Goal: Navigation & Orientation: Find specific page/section

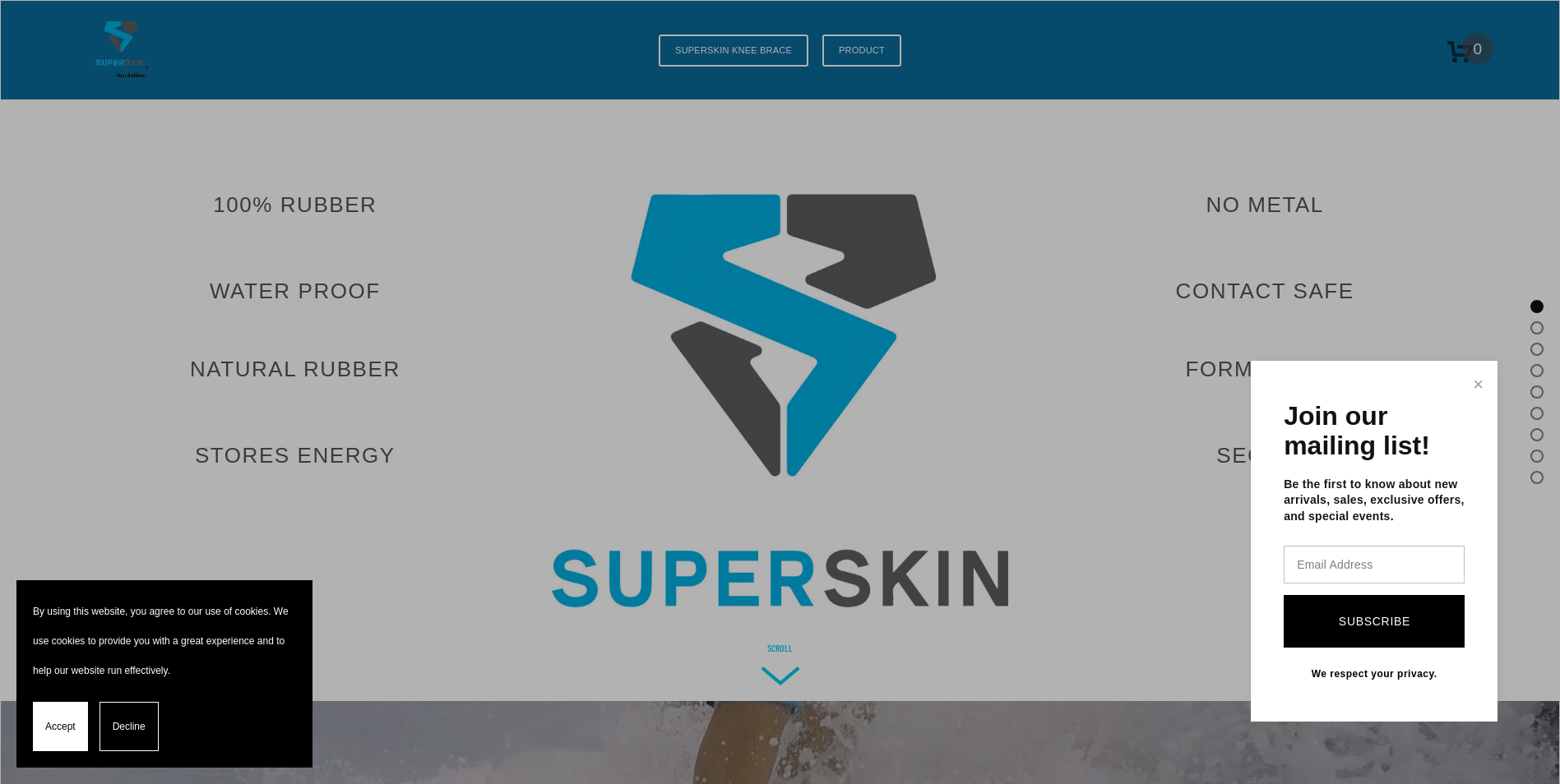
drag, startPoint x: 873, startPoint y: 56, endPoint x: 1255, endPoint y: 262, distance: 434.0
click at [1255, 262] on div at bounding box center [780, 392] width 1560 height 784
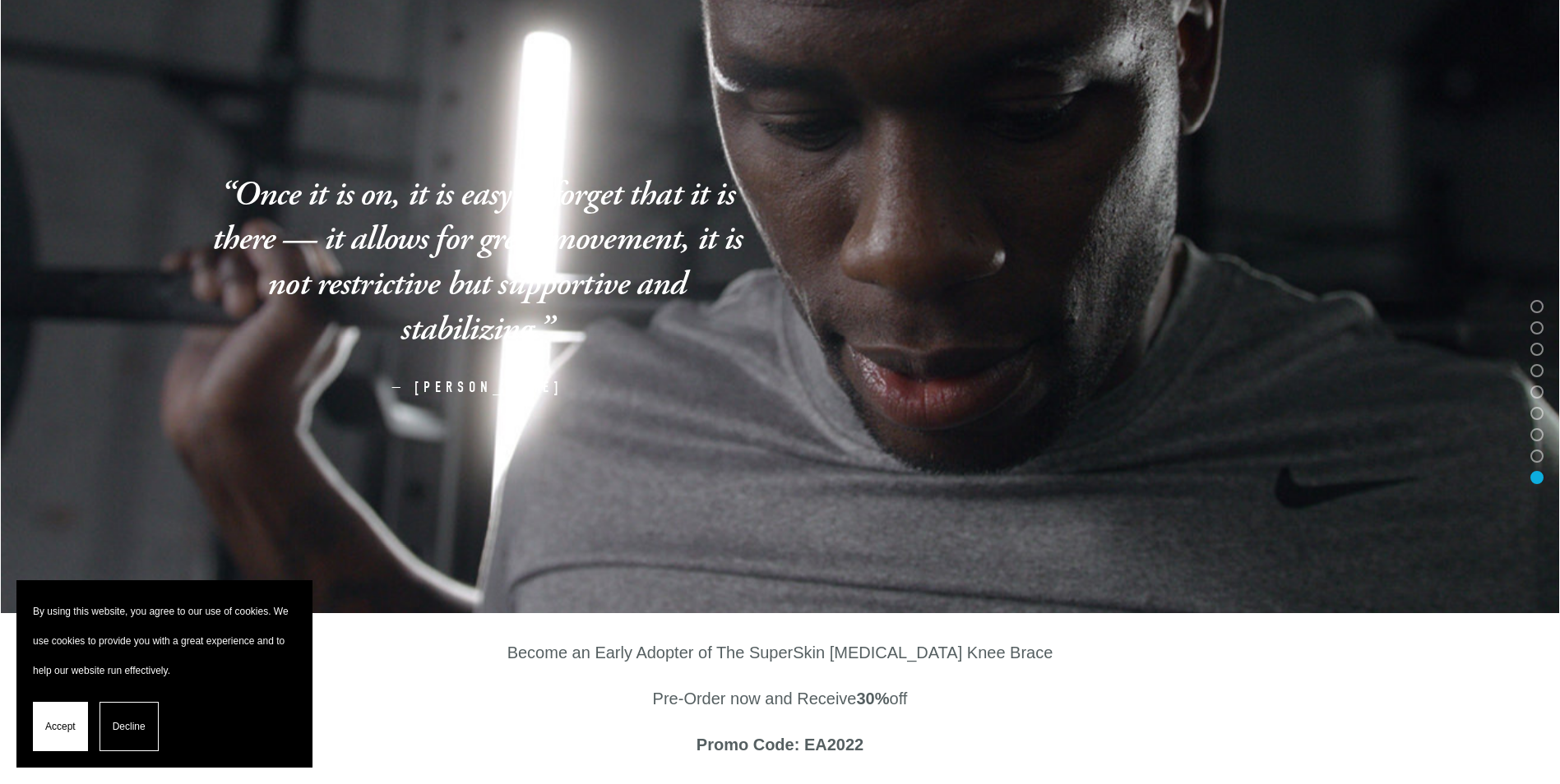
scroll to position [7799, 0]
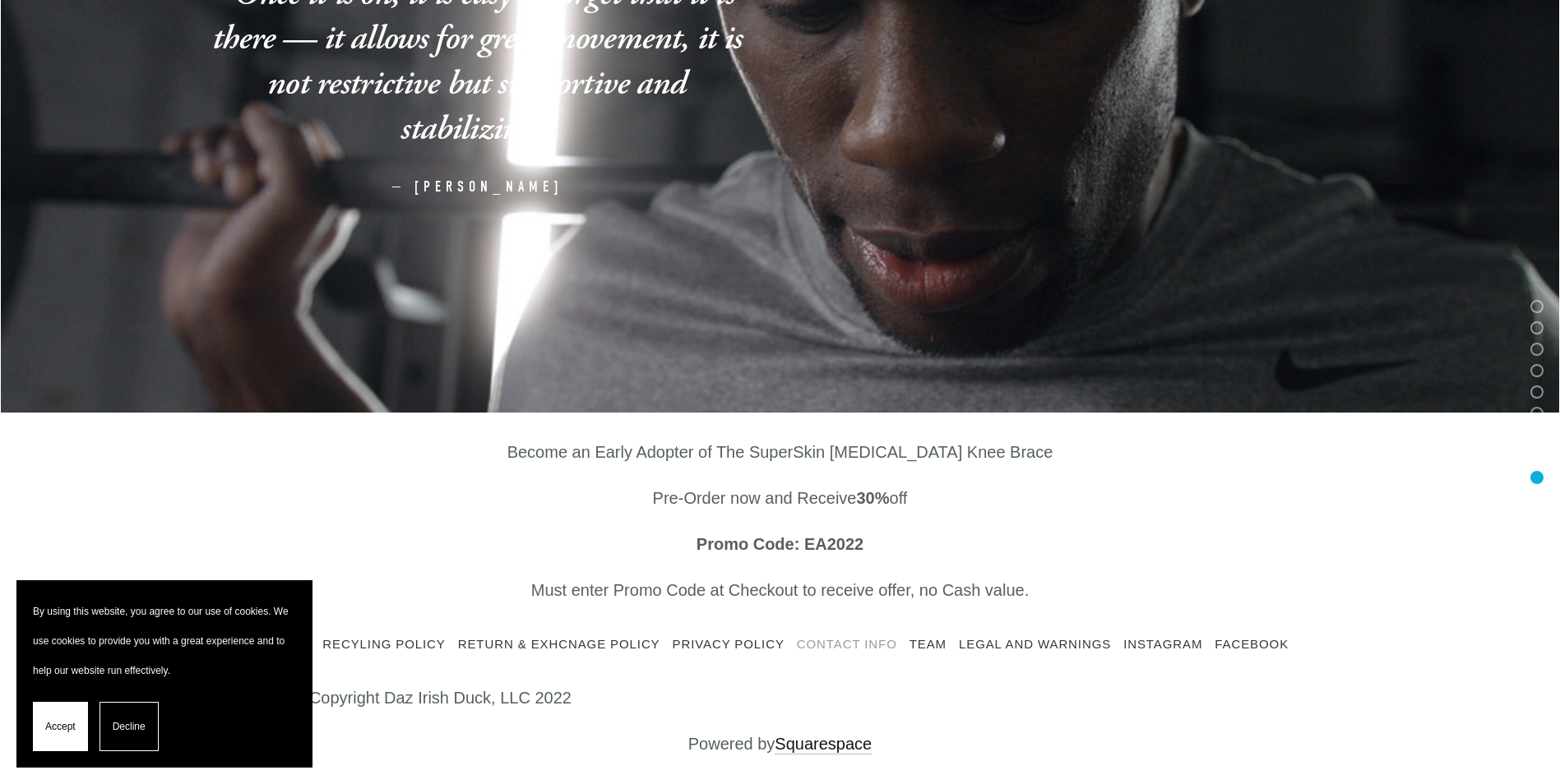
click at [867, 643] on link "Contact Info" at bounding box center [853, 644] width 112 height 13
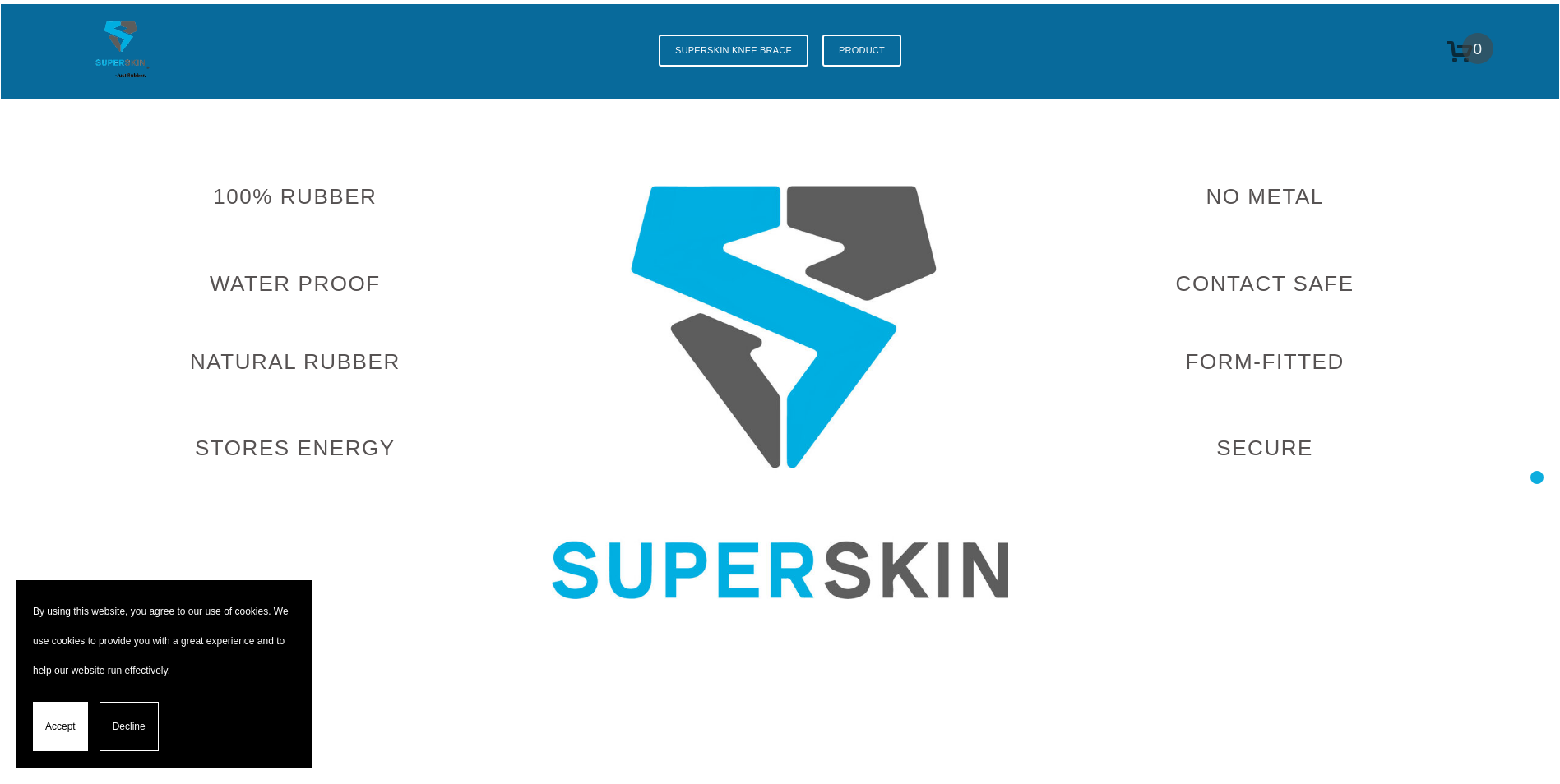
scroll to position [7783, 0]
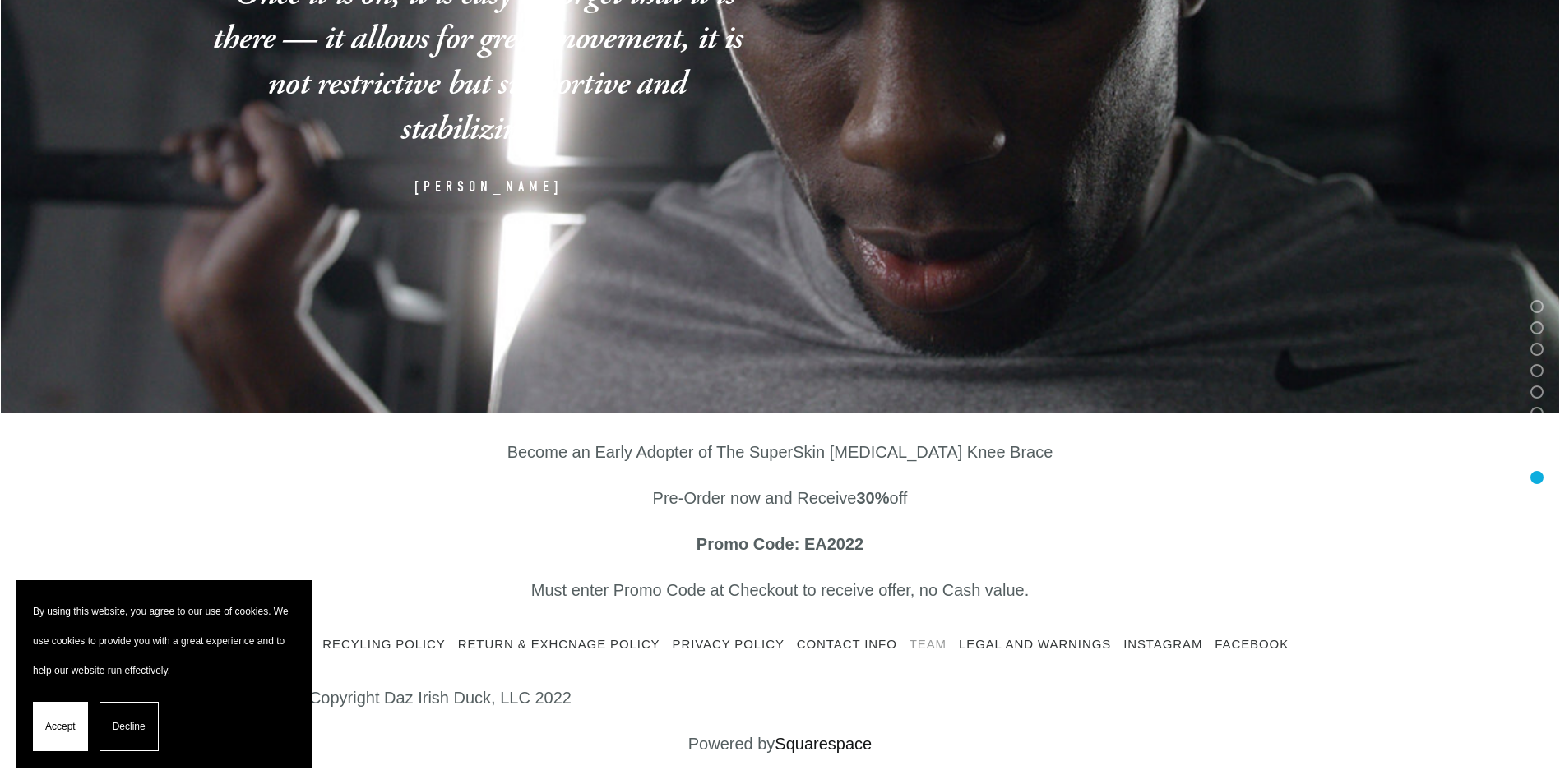
click at [940, 649] on link "Team" at bounding box center [934, 644] width 49 height 13
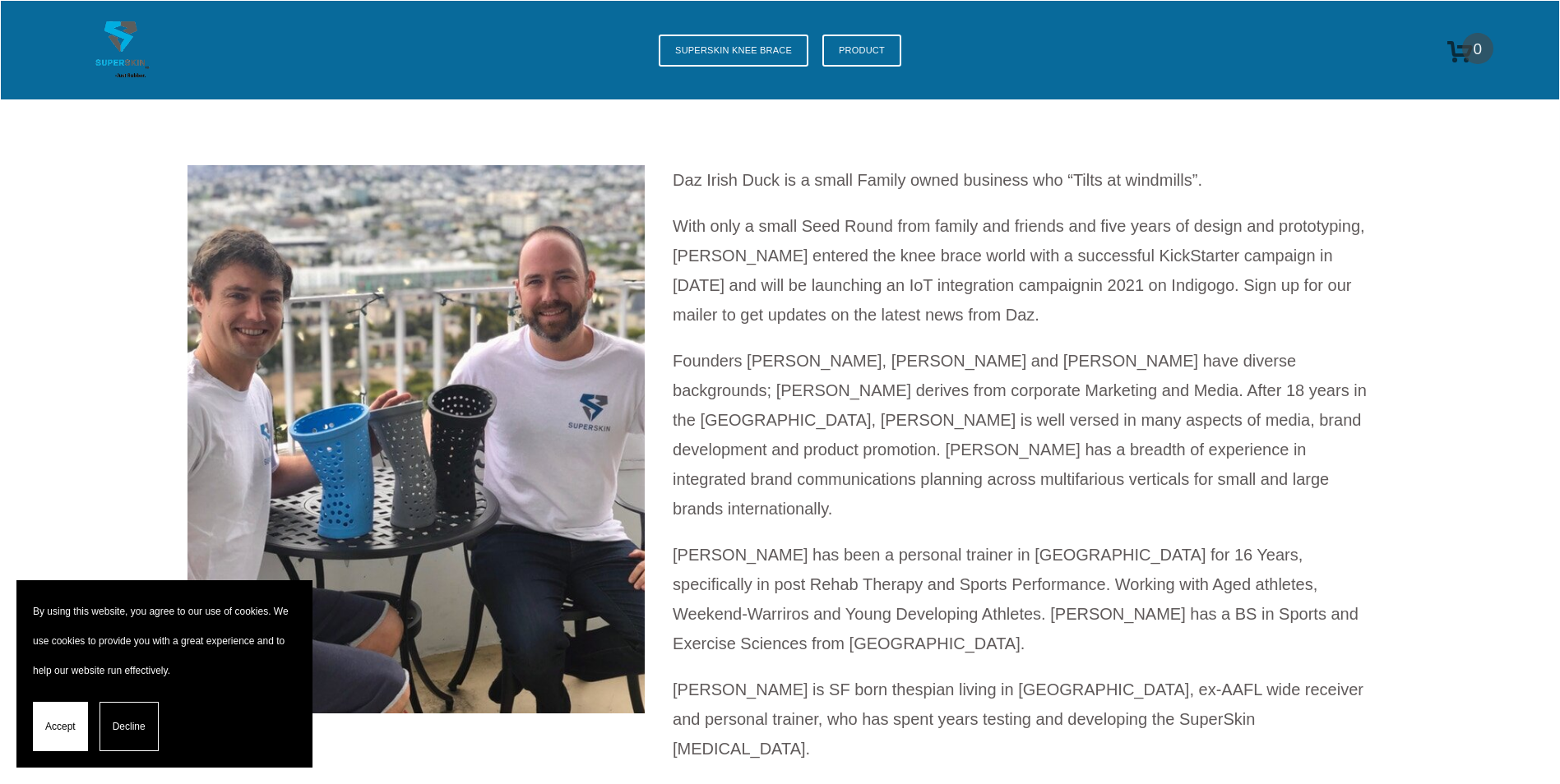
click at [352, 338] on img at bounding box center [417, 439] width 458 height 548
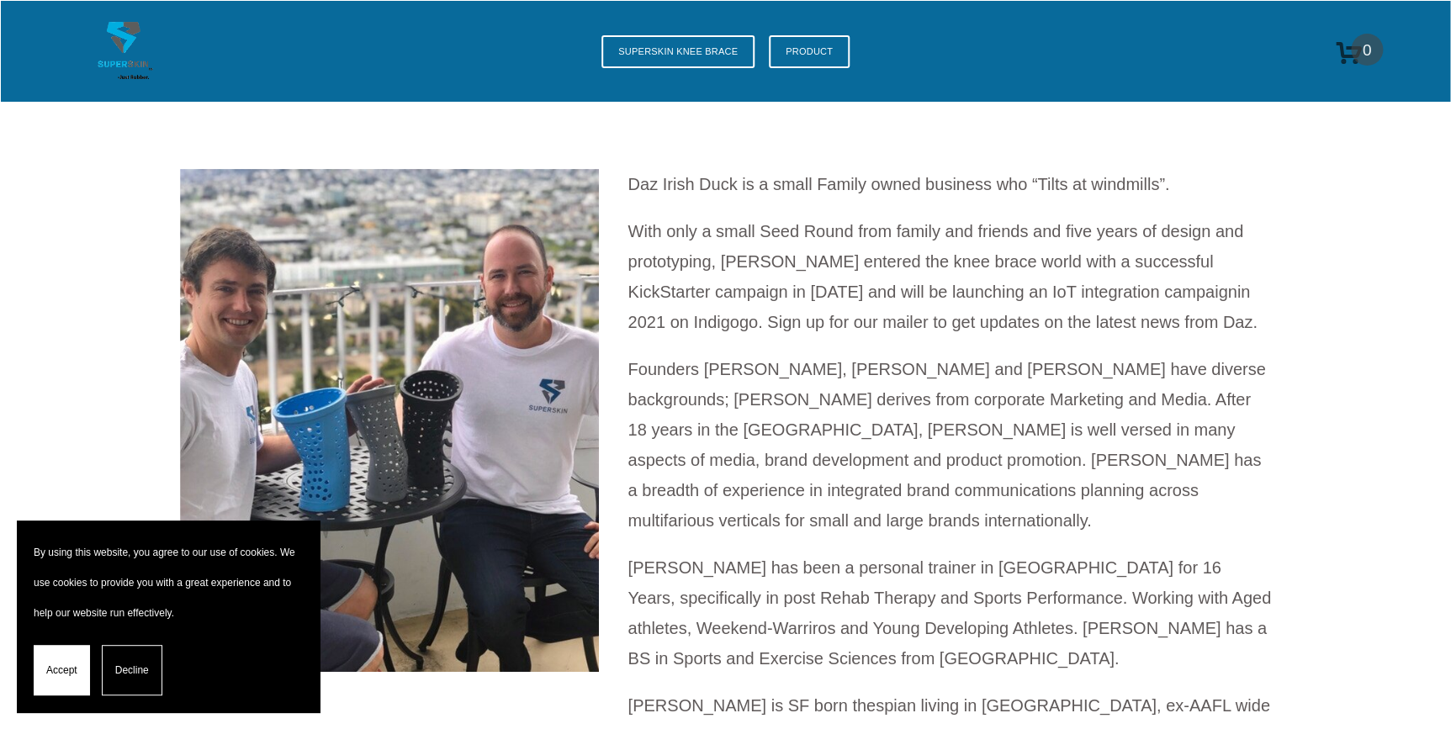
click at [145, 678] on span "Decline" at bounding box center [132, 670] width 34 height 30
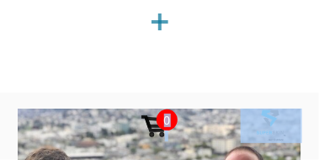
drag, startPoint x: 63, startPoint y: 124, endPoint x: 93, endPoint y: 45, distance: 83.9
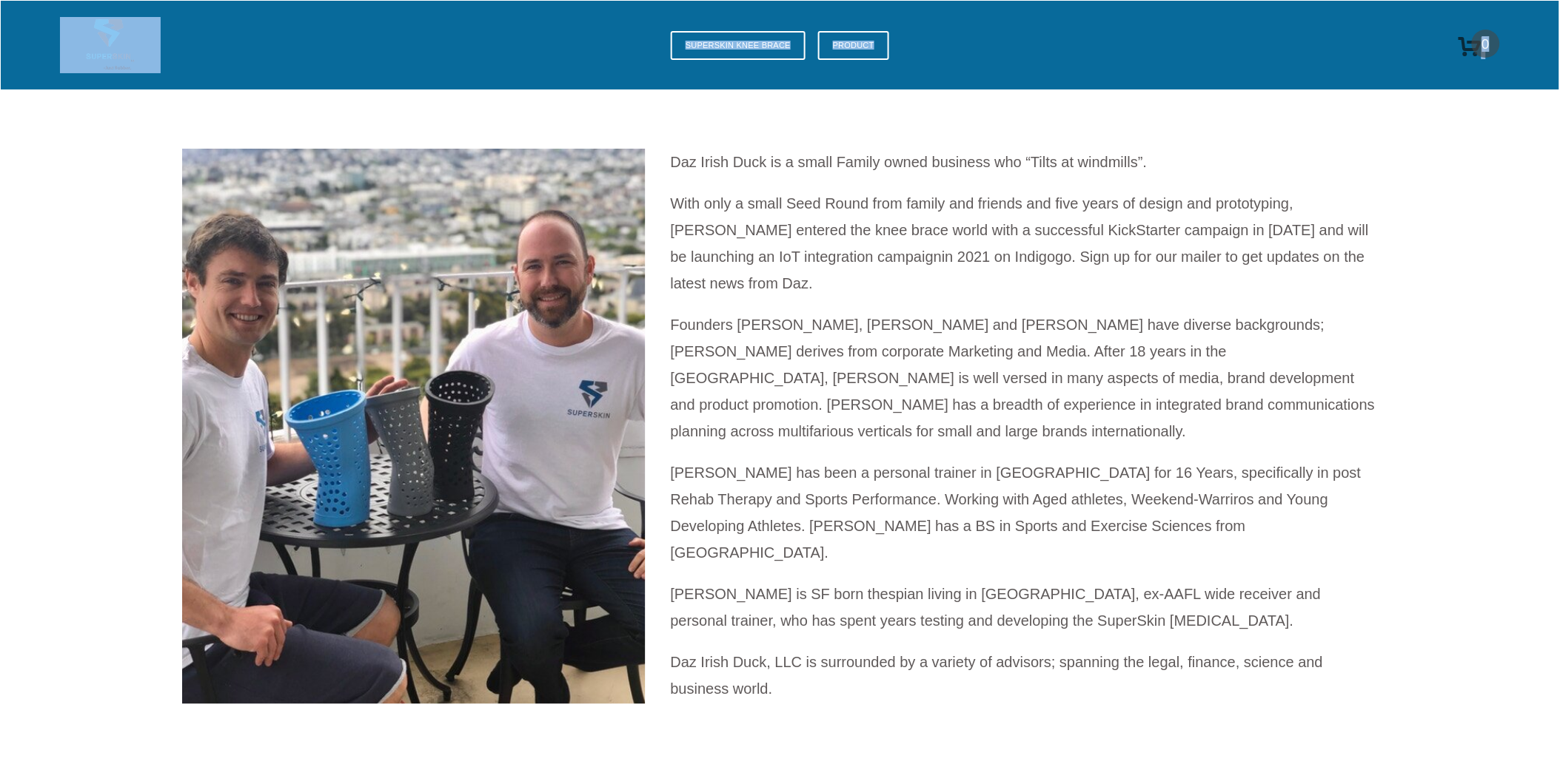
click at [119, 60] on img at bounding box center [110, 45] width 100 height 56
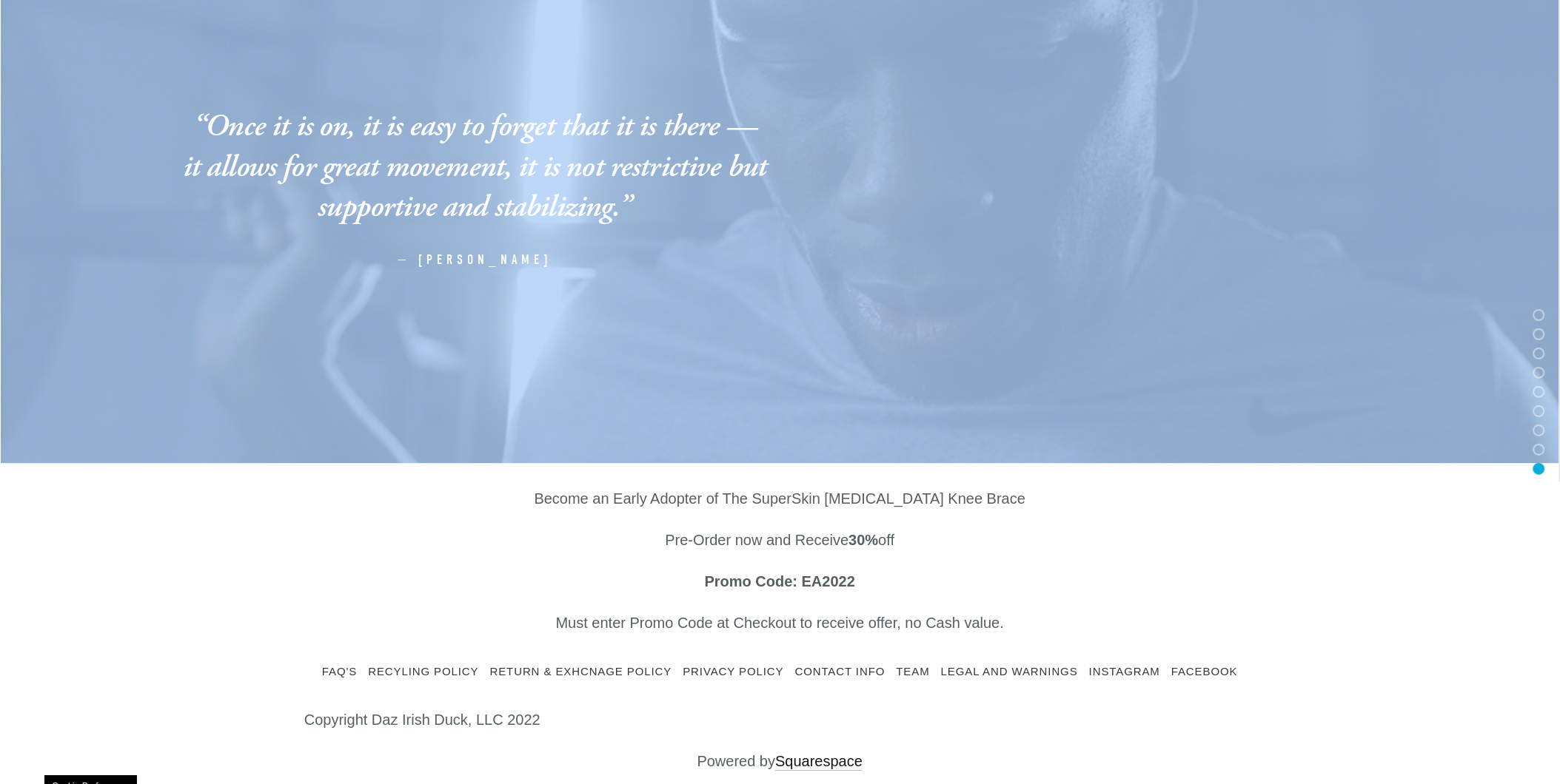
scroll to position [7184, 0]
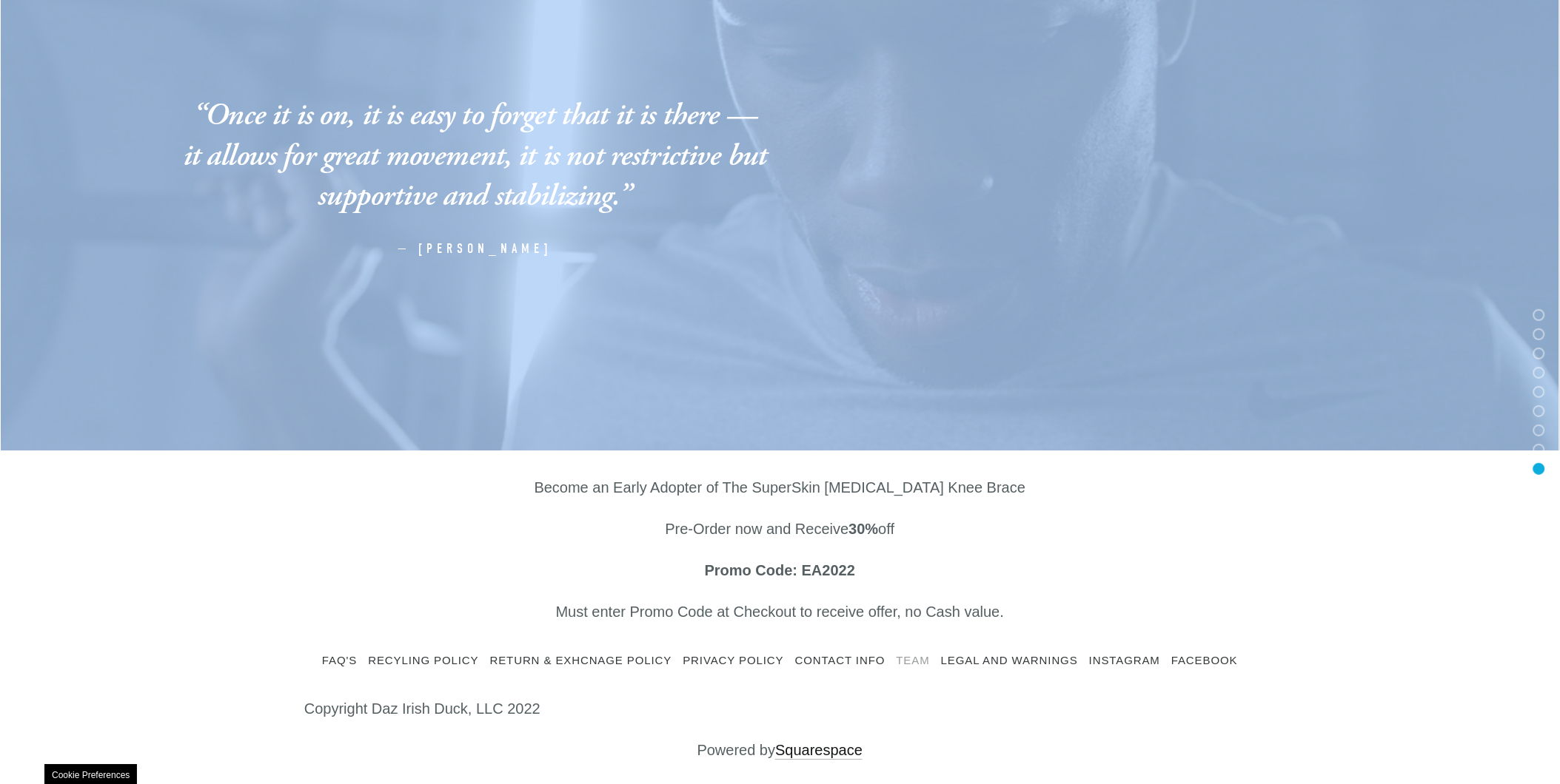
click at [909, 658] on link "Team" at bounding box center [918, 660] width 44 height 11
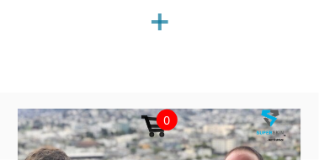
drag, startPoint x: 89, startPoint y: 142, endPoint x: 103, endPoint y: 106, distance: 38.6
click at [103, 106] on div "Cart 0" at bounding box center [159, 126] width 319 height 67
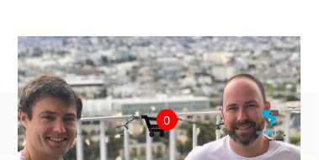
scroll to position [50, 0]
